Goal: Complete application form: Complete application form

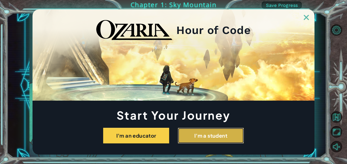
click at [209, 129] on button "I'm a student" at bounding box center [211, 136] width 66 height 16
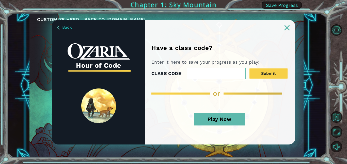
click at [219, 75] on input "CLASS CODE" at bounding box center [216, 74] width 59 height 12
click at [225, 71] on input "CLASS CODE" at bounding box center [216, 74] width 59 height 12
click at [275, 72] on button "Submit" at bounding box center [268, 74] width 38 height 10
click at [237, 74] on input "CLASS CODE" at bounding box center [216, 74] width 59 height 12
type input "SandShipHill"
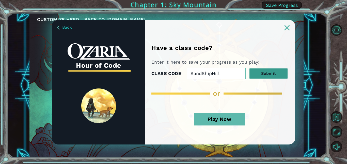
click at [268, 73] on button "Submit" at bounding box center [268, 74] width 38 height 10
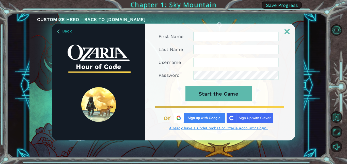
click at [223, 35] on input "First Name" at bounding box center [235, 36] width 85 height 9
click at [245, 42] on form "First Name Last Name Username Password Start the Game" at bounding box center [218, 69] width 120 height 75
click at [247, 47] on input "Last Name" at bounding box center [235, 49] width 85 height 9
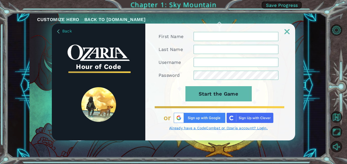
click at [247, 47] on input "Last Name" at bounding box center [235, 49] width 85 height 9
